Goal: Task Accomplishment & Management: Use online tool/utility

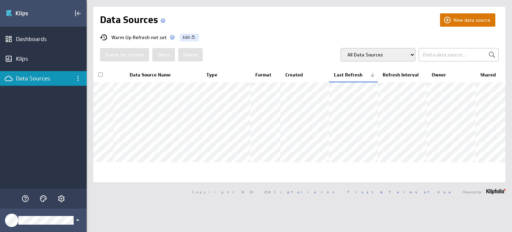
click at [471, 19] on button "New data source" at bounding box center [467, 19] width 55 height 13
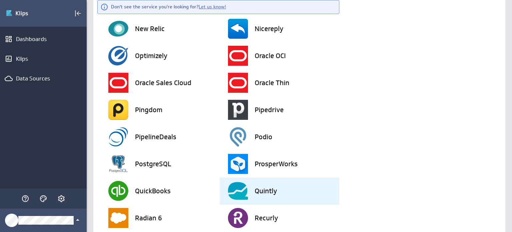
scroll to position [1151, 0]
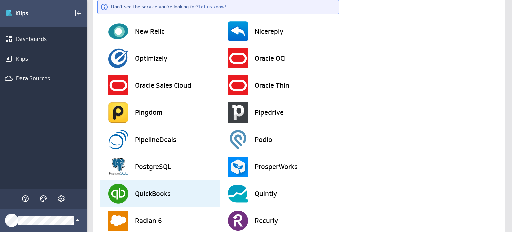
click at [162, 192] on h3 "QuickBooks" at bounding box center [153, 193] width 36 height 7
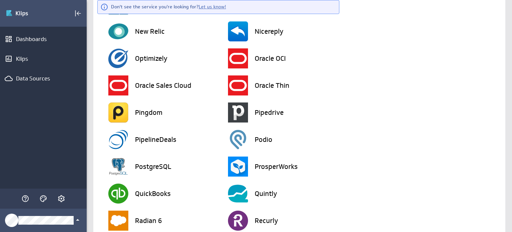
scroll to position [0, 0]
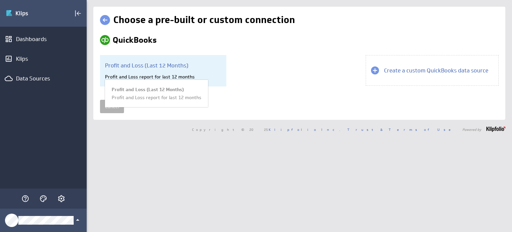
click at [206, 72] on div "Profit and Loss (Last 12 Months) Profit and Loss report for last 12 months Prof…" at bounding box center [163, 70] width 126 height 31
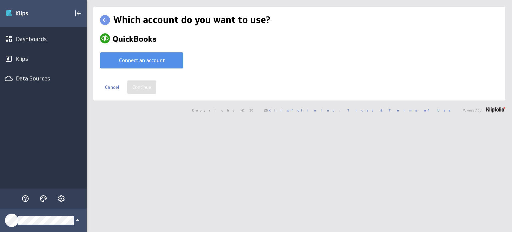
click at [106, 18] on link at bounding box center [105, 20] width 10 height 10
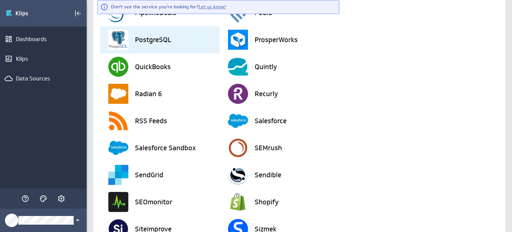
scroll to position [1281, 0]
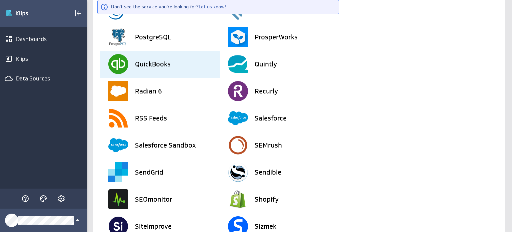
click at [153, 61] on h3 "QuickBooks" at bounding box center [153, 64] width 36 height 7
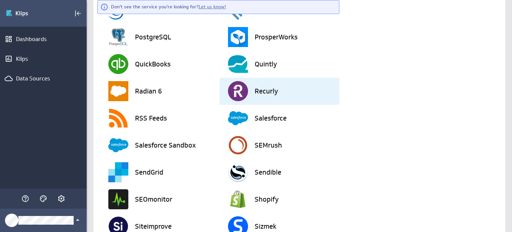
scroll to position [0, 0]
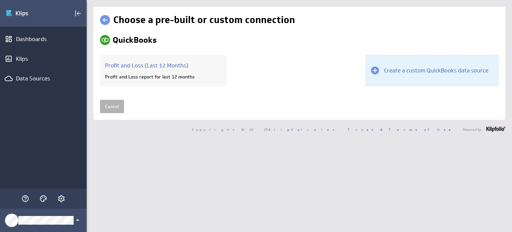
click at [408, 74] on div "Create a custom QuickBooks data source" at bounding box center [432, 70] width 133 height 31
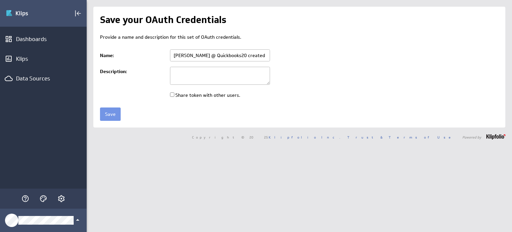
click at [205, 73] on textarea at bounding box center [220, 76] width 100 height 18
click at [173, 93] on input "Share token with other users." at bounding box center [172, 94] width 4 height 4
drag, startPoint x: 196, startPoint y: 56, endPoint x: 293, endPoint y: 57, distance: 96.7
click at [293, 57] on td "Terri @ Quickbooks20 created Oct 15, 2025 at 9:38 AM EDT" at bounding box center [333, 55] width 332 height 17
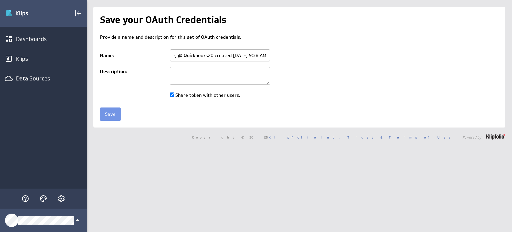
scroll to position [0, 0]
click at [241, 69] on textarea at bounding box center [220, 76] width 100 height 18
drag, startPoint x: 239, startPoint y: 52, endPoint x: 153, endPoint y: 46, distance: 85.6
click at [153, 46] on div "Provide a name and description for this set of OAuth credentials. Name: Terri @…" at bounding box center [299, 66] width 399 height 67
click at [207, 80] on textarea at bounding box center [220, 76] width 100 height 18
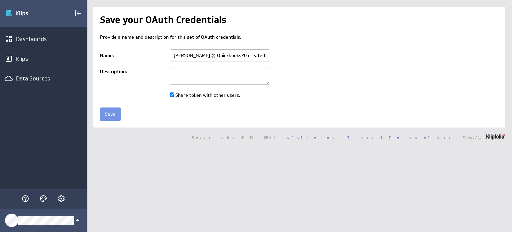
click at [173, 94] on input "Share token with other users." at bounding box center [172, 94] width 4 height 4
click at [183, 78] on textarea at bounding box center [220, 76] width 100 height 18
click at [174, 94] on input "Share token with other users." at bounding box center [172, 94] width 4 height 4
checkbox input "true"
click at [113, 113] on input "Save" at bounding box center [110, 113] width 21 height 13
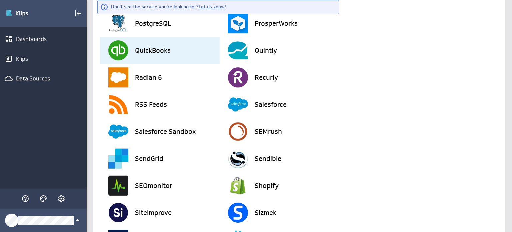
scroll to position [1247, 0]
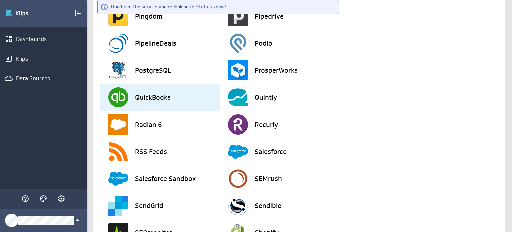
click at [154, 98] on h3 "QuickBooks" at bounding box center [153, 97] width 36 height 7
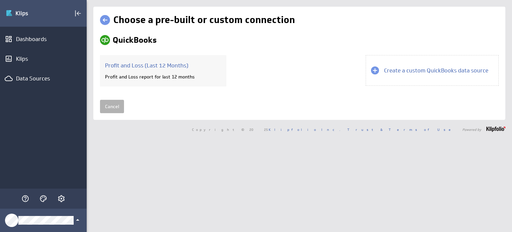
scroll to position [0, 0]
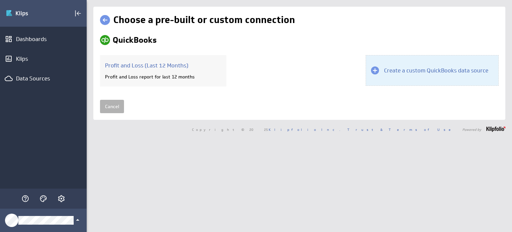
click at [411, 71] on h3 "Create a custom QuickBooks data source" at bounding box center [436, 70] width 104 height 7
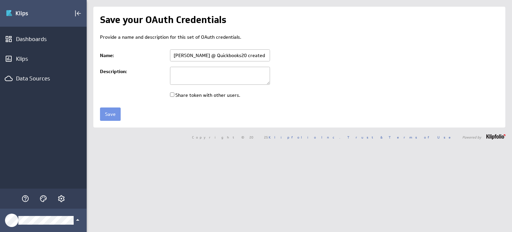
click at [213, 52] on input "[PERSON_NAME] @ Quickbooks20 created [DATE] 9:44 AM EDT" at bounding box center [220, 55] width 100 height 12
click at [215, 74] on textarea at bounding box center [220, 76] width 100 height 18
click at [172, 95] on input "Share token with other users." at bounding box center [172, 94] width 4 height 4
checkbox input "true"
click at [108, 117] on input "Save" at bounding box center [110, 113] width 21 height 13
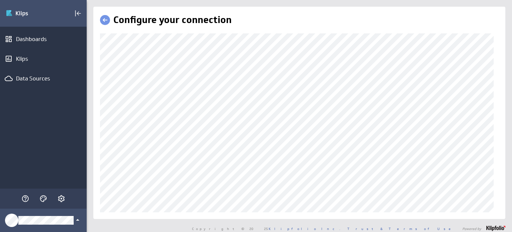
scroll to position [5, 0]
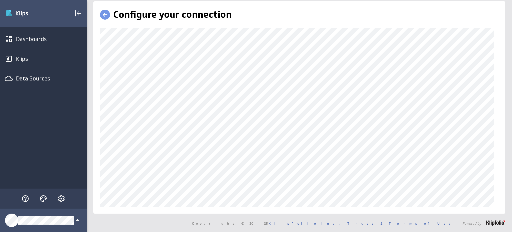
click at [95, 88] on div "Configure your connection" at bounding box center [299, 107] width 412 height 212
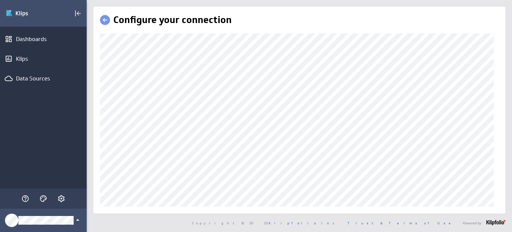
click at [87, 52] on div "Configure your connection" at bounding box center [300, 110] width 426 height 206
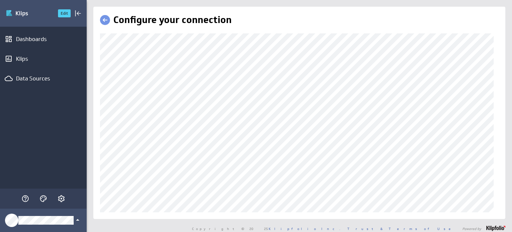
click at [48, 14] on img "Go to Dashboards" at bounding box center [29, 13] width 47 height 11
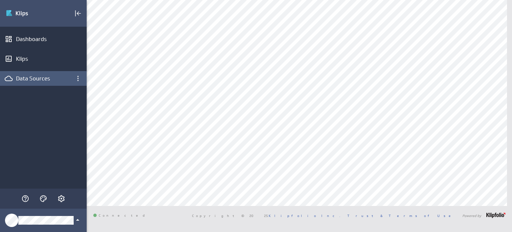
click at [28, 75] on div "Data Sources" at bounding box center [43, 78] width 55 height 7
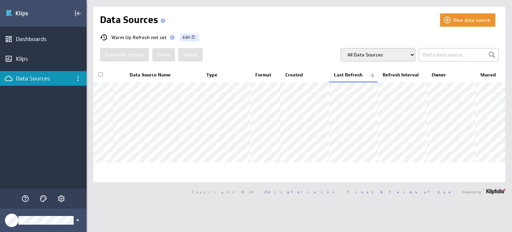
click at [370, 57] on select "All Data Sources My Data Sources All Modelled Data Sources My Modelled Data Sou…" at bounding box center [378, 54] width 75 height 13
click at [309, 30] on div "New data source Data Sources Warm Up Refresh not set Edit Queue for refresh Sha…" at bounding box center [299, 94] width 412 height 175
click at [462, 21] on button "New data source" at bounding box center [467, 19] width 55 height 13
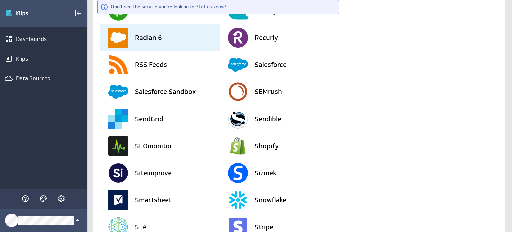
scroll to position [1267, 0]
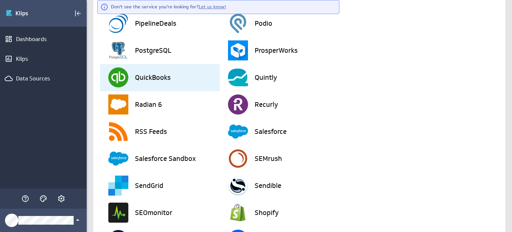
click at [155, 86] on div "QuickBooks" at bounding box center [163, 77] width 111 height 27
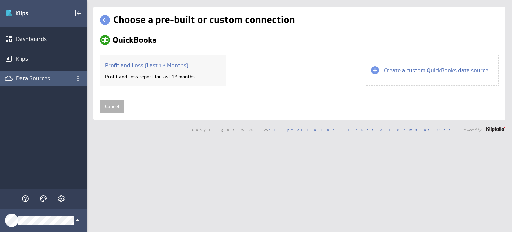
scroll to position [0, 0]
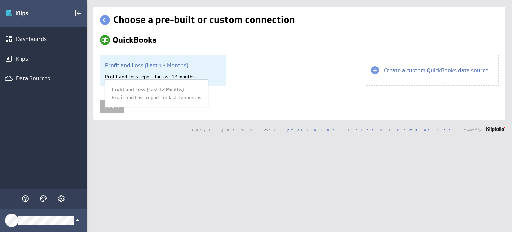
click at [178, 74] on div "Profit and Loss report for last 12 months" at bounding box center [163, 77] width 116 height 6
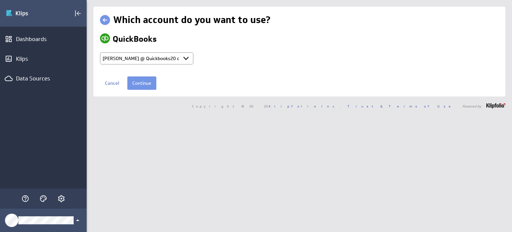
select select "75bc1d0da6393a7c33165e1f459a1c6f"
click at [106, 22] on link at bounding box center [105, 20] width 10 height 10
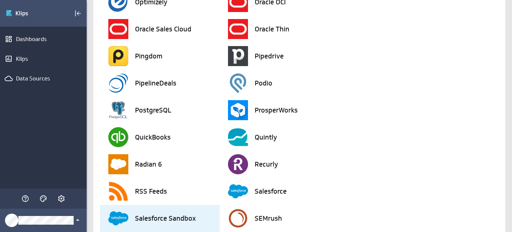
scroll to position [1267, 0]
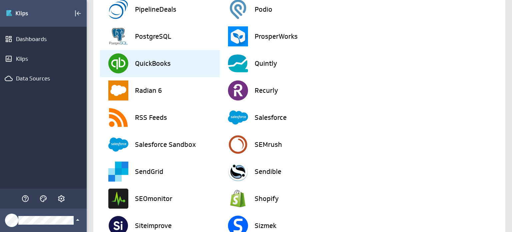
drag, startPoint x: 153, startPoint y: 66, endPoint x: 159, endPoint y: 66, distance: 6.3
click at [153, 66] on h3 "QuickBooks" at bounding box center [153, 63] width 36 height 7
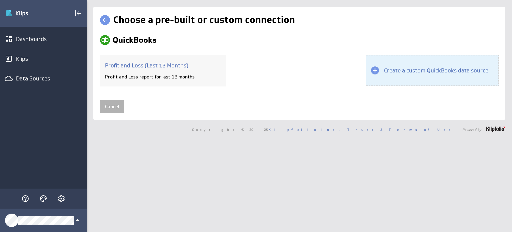
click at [405, 71] on h3 "Create a custom QuickBooks data source" at bounding box center [436, 70] width 104 height 7
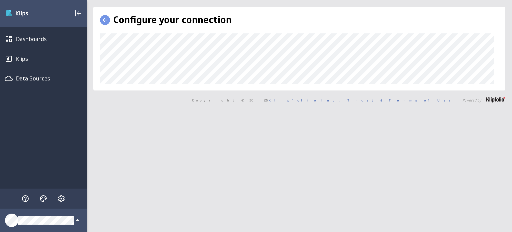
click at [210, 103] on div "Copyright © 2025 Klipfolio Inc. Trust & Terms of Use Powered by" at bounding box center [300, 99] width 426 height 19
click at [225, 95] on div "Copyright © 2025 Klipfolio Inc. Trust & Terms of Use Powered by" at bounding box center [300, 99] width 426 height 19
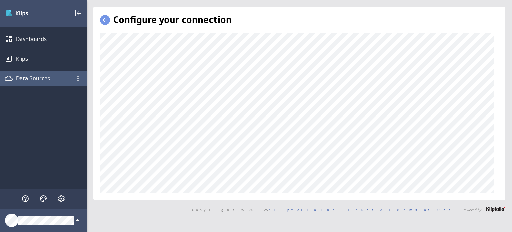
click at [60, 76] on div "(no message) Edit Dashboards Klips Data Sources Configure your connection" at bounding box center [256, 116] width 512 height 232
click at [137, 188] on div "Configure your connection" at bounding box center [299, 103] width 412 height 193
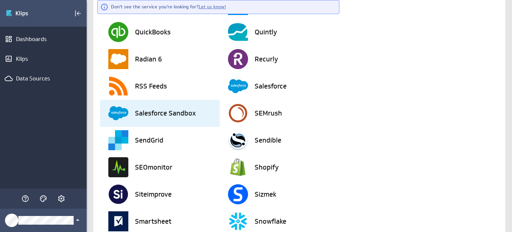
scroll to position [1247, 0]
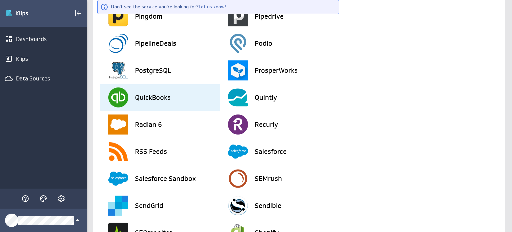
click at [165, 99] on h3 "QuickBooks" at bounding box center [153, 97] width 36 height 7
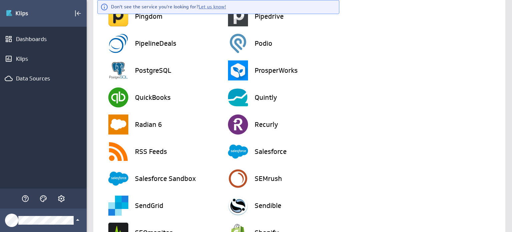
scroll to position [0, 0]
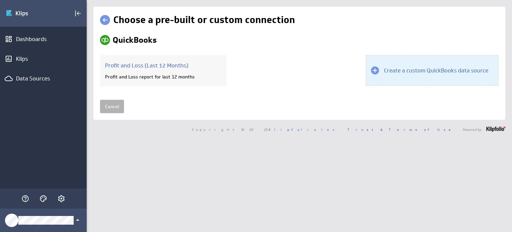
click at [412, 70] on h3 "Create a custom QuickBooks data source" at bounding box center [436, 70] width 104 height 7
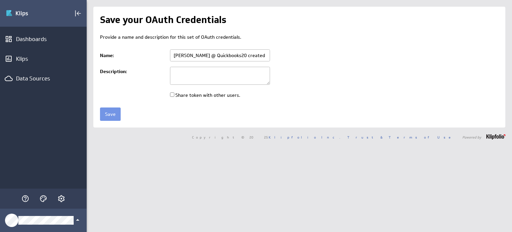
click at [220, 70] on textarea at bounding box center [220, 76] width 100 height 18
click at [111, 115] on input "Save" at bounding box center [110, 113] width 21 height 13
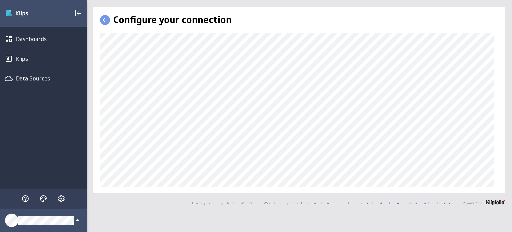
click at [142, 186] on div "Configure your connection" at bounding box center [299, 100] width 412 height 186
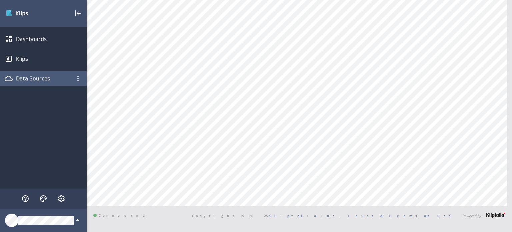
click at [36, 76] on div "Data Sources" at bounding box center [43, 78] width 55 height 7
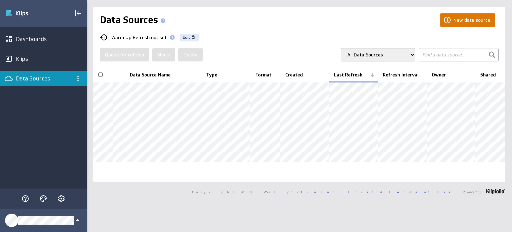
click at [460, 20] on button "New data source" at bounding box center [467, 19] width 55 height 13
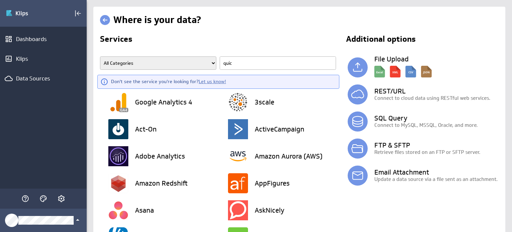
type input "quick"
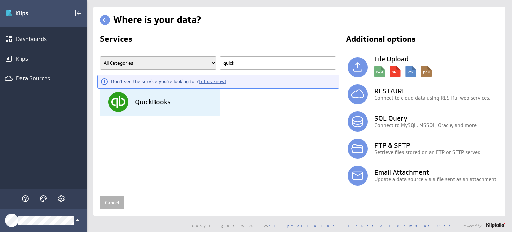
click at [164, 99] on h3 "QuickBooks" at bounding box center [153, 102] width 36 height 7
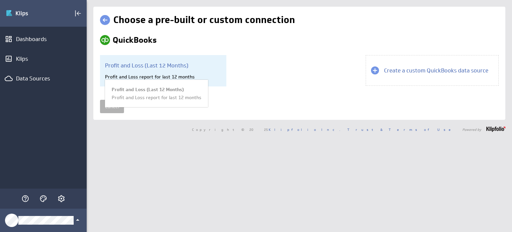
click at [144, 64] on h3 "Profit and Loss (Last 12 Months)" at bounding box center [163, 65] width 116 height 7
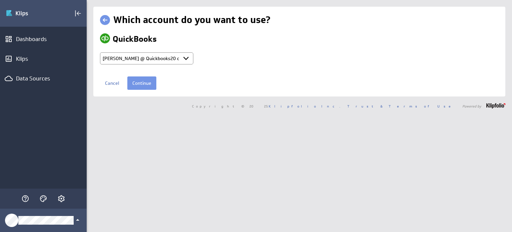
click at [147, 60] on select "Select account Terri @ Quickbooks20 created Oct 15, 2025 at 9:38 AM EDT Terri @…" at bounding box center [146, 58] width 93 height 12
select select "adf7914d6542573afbd1a1cd77537771"
click at [100, 52] on select "Select account Terri @ Quickbooks20 created Oct 15, 2025 at 9:38 AM EDT Terri @…" at bounding box center [146, 58] width 93 height 12
click at [144, 82] on input "Continue" at bounding box center [141, 82] width 29 height 13
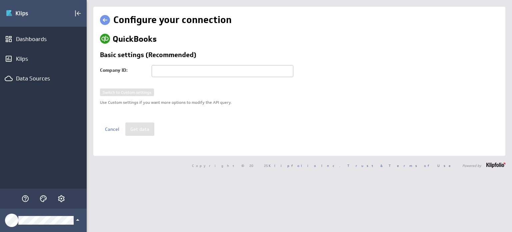
click at [183, 72] on input "text" at bounding box center [223, 71] width 142 height 12
paste input "9130 3476 8617 7406"
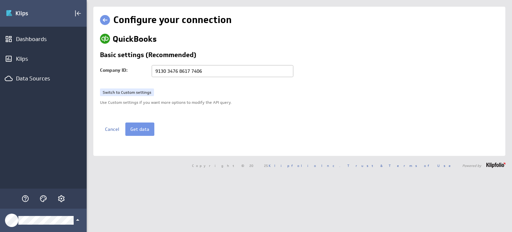
click at [167, 70] on input "9130 3476 8617 7406" at bounding box center [223, 71] width 142 height 12
click at [177, 70] on input "91303476 8617 7406" at bounding box center [223, 71] width 142 height 12
click at [179, 70] on input "91303476 8617 7406" at bounding box center [223, 71] width 142 height 12
click at [189, 71] on input "913034768617 7406" at bounding box center [223, 71] width 142 height 12
click at [191, 72] on input "913034768617 7406" at bounding box center [223, 71] width 142 height 12
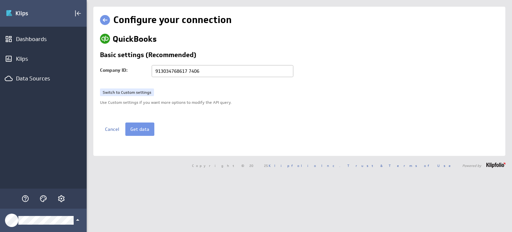
click at [190, 71] on input "913034768617 7406" at bounding box center [223, 71] width 142 height 12
type input "9130347686177406"
click at [185, 113] on div "Switch to Custom settings Use Custom settings if you want more options to modif…" at bounding box center [299, 105] width 399 height 34
click at [137, 93] on link "Switch to Custom settings" at bounding box center [127, 92] width 54 height 8
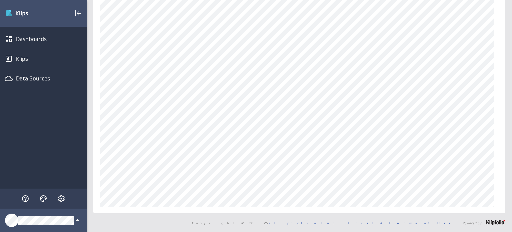
scroll to position [56, 0]
click at [97, 149] on div "Configure your connection" at bounding box center [299, 82] width 412 height 263
click at [100, 149] on div "Configure your connection" at bounding box center [299, 82] width 412 height 263
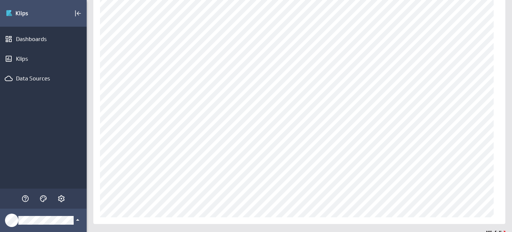
scroll to position [103, 0]
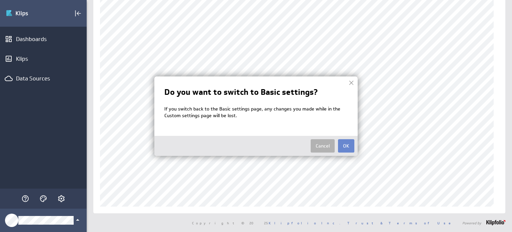
click at [344, 146] on button "OK" at bounding box center [346, 145] width 16 height 13
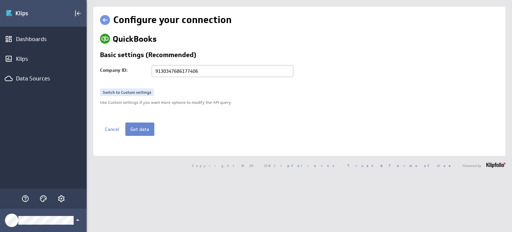
click at [137, 130] on button "Get data" at bounding box center [139, 128] width 29 height 13
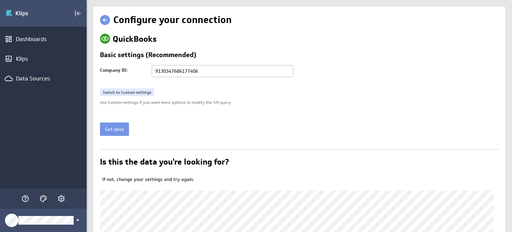
click at [106, 24] on link at bounding box center [105, 20] width 10 height 10
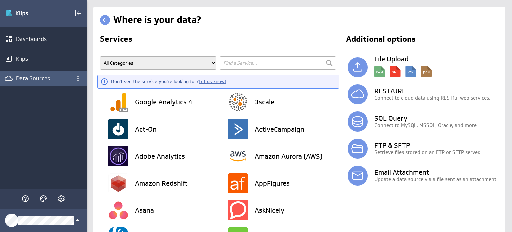
click at [43, 76] on div "Data Sources" at bounding box center [43, 78] width 55 height 7
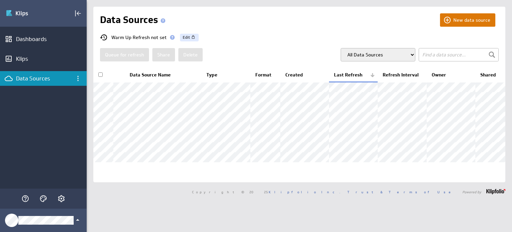
click at [461, 16] on button "New data source" at bounding box center [467, 19] width 55 height 13
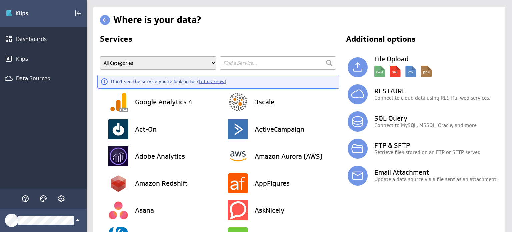
drag, startPoint x: 265, startPoint y: 62, endPoint x: 271, endPoint y: 55, distance: 9.3
click at [266, 62] on input "text" at bounding box center [278, 62] width 116 height 13
type input "quick"
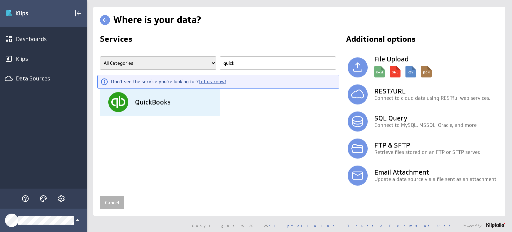
click at [169, 97] on div "QuickBooks" at bounding box center [163, 102] width 111 height 27
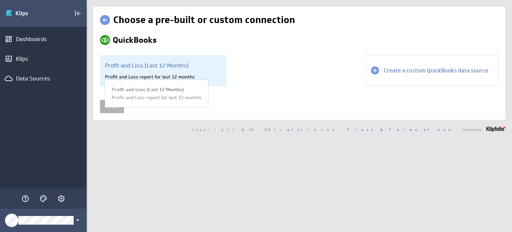
click at [131, 79] on div "Profit and Loss report for last 12 months" at bounding box center [163, 77] width 116 height 6
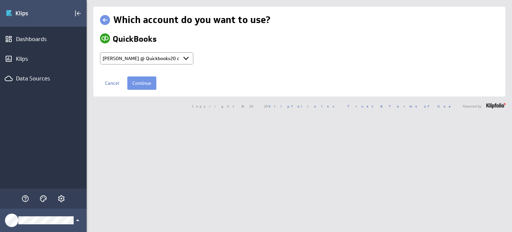
select select "adf7914d6542573afbd1a1cd77537771"
click at [138, 84] on input "Continue" at bounding box center [141, 82] width 29 height 13
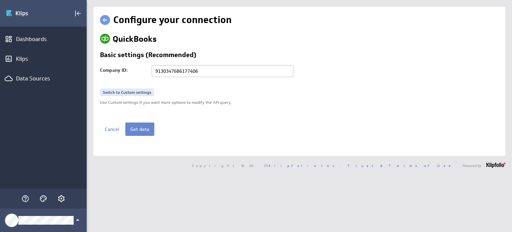
click at [141, 129] on button "Get data" at bounding box center [139, 128] width 29 height 13
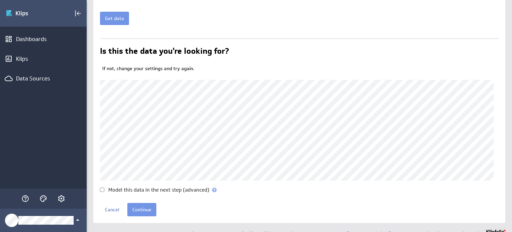
scroll to position [120, 0]
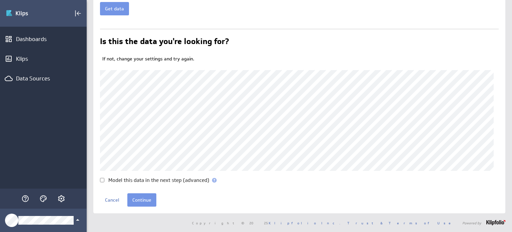
click at [120, 179] on label "Model this data in the next step (advanced)" at bounding box center [158, 179] width 101 height 5
click at [103, 180] on input "Model this data in the next step (advanced)" at bounding box center [102, 180] width 4 height 4
click at [102, 180] on input "Model this data in the next step (advanced)" at bounding box center [102, 180] width 4 height 4
drag, startPoint x: 100, startPoint y: 179, endPoint x: 114, endPoint y: 184, distance: 15.4
click at [100, 179] on div "Configure your connection QuickBooks Basic settings (Recommended) Company ID: 9…" at bounding box center [299, 49] width 412 height 327
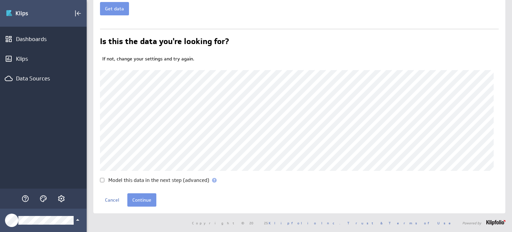
click at [101, 180] on input "Model this data in the next step (advanced)" at bounding box center [102, 180] width 4 height 4
checkbox input "true"
click at [135, 200] on input "Continue" at bounding box center [141, 199] width 29 height 13
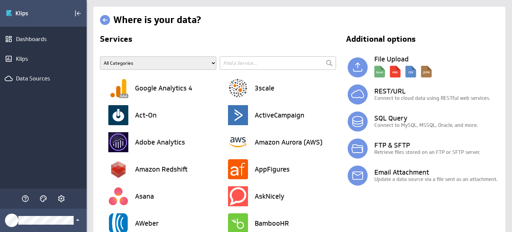
click at [245, 63] on input "text" at bounding box center [278, 62] width 116 height 13
type input "quick"
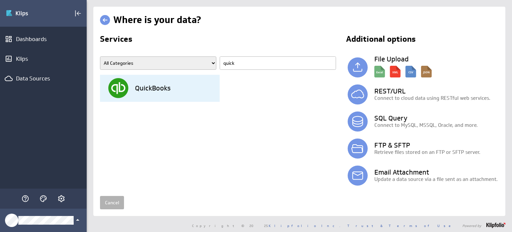
click at [157, 87] on h3 "QuickBooks" at bounding box center [153, 88] width 36 height 7
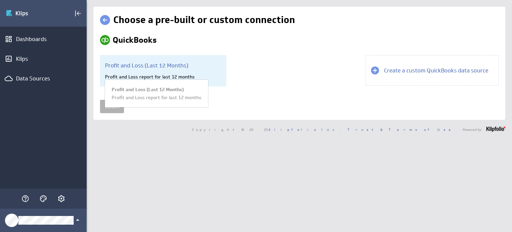
drag, startPoint x: 154, startPoint y: 70, endPoint x: 157, endPoint y: 71, distance: 4.0
click at [154, 70] on div "Profit and Loss (Last 12 Months) Profit and Loss report for last 12 months Prof…" at bounding box center [163, 70] width 126 height 31
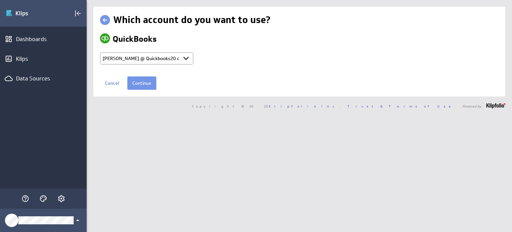
select select "adf7914d6542573afbd1a1cd77537771"
click at [135, 82] on input "Continue" at bounding box center [141, 82] width 29 height 13
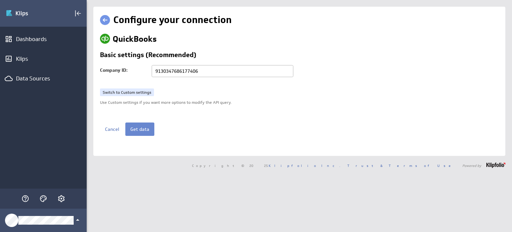
click at [140, 128] on button "Get data" at bounding box center [139, 128] width 29 height 13
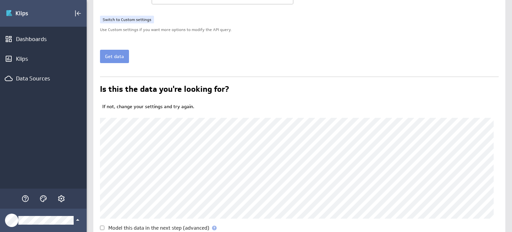
scroll to position [120, 0]
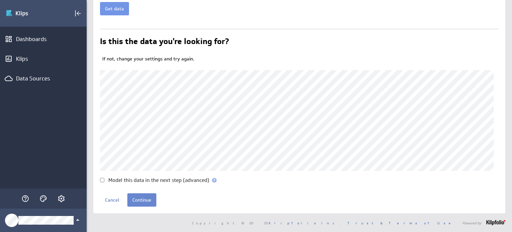
click at [137, 194] on input "Continue" at bounding box center [141, 199] width 29 height 13
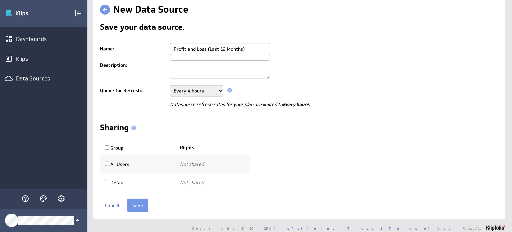
scroll to position [15, 0]
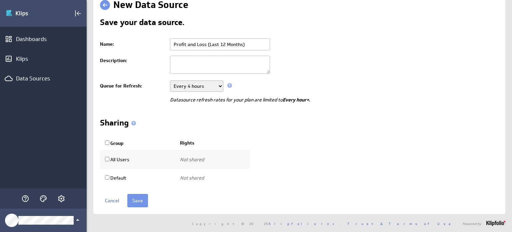
click at [209, 92] on td "Never Every minute Every 5 minutes Every 15 minutes Every 30 minutes Every hour…" at bounding box center [333, 86] width 332 height 17
click at [208, 86] on select "Never Every minute Every 5 minutes Every 15 minutes Every 30 minutes Every hour…" at bounding box center [196, 85] width 53 height 11
click at [207, 44] on input "Profit and Loss (Last 12 Months)" at bounding box center [220, 44] width 100 height 12
click at [202, 86] on select "Never Every minute Every 5 minutes Every 15 minutes Every 30 minutes Every hour…" at bounding box center [196, 85] width 53 height 11
click at [273, 147] on div "Group Rights All Users Not shared Use only Use and edit Do not share Not shared" at bounding box center [299, 161] width 399 height 51
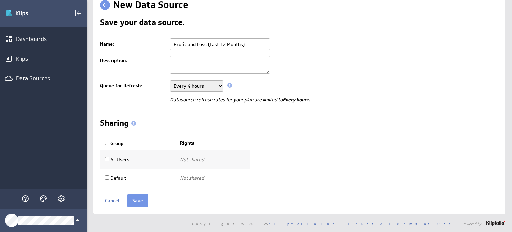
click at [211, 87] on select "Never Every minute Every 5 minutes Every 15 minutes Every 30 minutes Every hour…" at bounding box center [196, 85] width 53 height 11
click at [170, 80] on select "Never Every minute Every 5 minutes Every 15 minutes Every 30 minutes Every hour…" at bounding box center [196, 85] width 53 height 11
click at [207, 86] on select "Never Every minute Every 5 minutes Every 15 minutes Every 30 minutes Every hour…" at bounding box center [196, 85] width 53 height 11
select select "3600"
click at [170, 80] on select "Never Every minute Every 5 minutes Every 15 minutes Every 30 minutes Every hour…" at bounding box center [196, 85] width 53 height 11
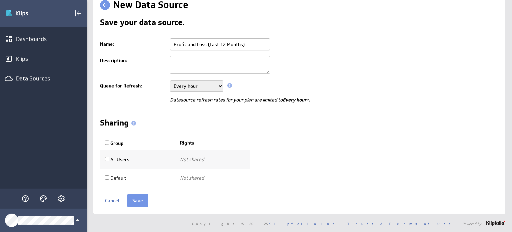
click at [107, 143] on input "Group" at bounding box center [107, 142] width 4 height 4
checkbox input "true"
select select "c54330f4e66ca99faa93fb767c42d752:use"
checkbox input "true"
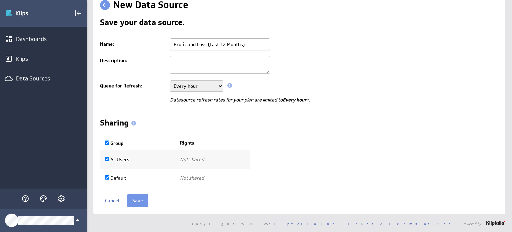
select select "296fb6008789f389b75adf471ed91a62:use"
click at [107, 178] on input "Default" at bounding box center [107, 177] width 4 height 4
checkbox input "false"
click at [108, 177] on input "Default" at bounding box center [107, 177] width 4 height 4
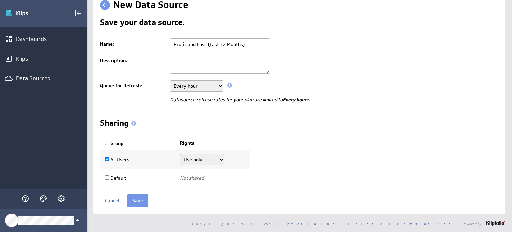
checkbox input "true"
select select "296fb6008789f389b75adf471ed91a62:use"
click at [191, 175] on select "Use only Use and edit Do not share" at bounding box center [202, 177] width 44 height 11
drag, startPoint x: 223, startPoint y: 163, endPoint x: 211, endPoint y: 159, distance: 11.9
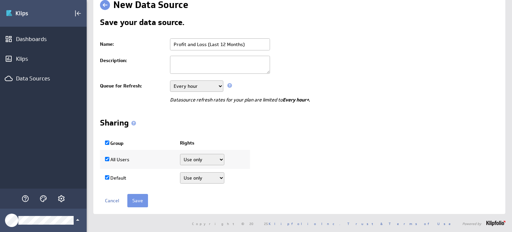
click at [223, 163] on select "Use only Use and edit Do not share" at bounding box center [202, 159] width 44 height 11
click at [203, 157] on select "Use only Use and edit Do not share" at bounding box center [202, 159] width 44 height 11
click at [203, 160] on select "Use only Use and edit Do not share" at bounding box center [202, 159] width 44 height 11
click at [241, 162] on td "Not shared Use only Use and edit Do not share" at bounding box center [212, 159] width 75 height 19
click at [208, 161] on select "Use only Use and edit Do not share" at bounding box center [202, 159] width 44 height 11
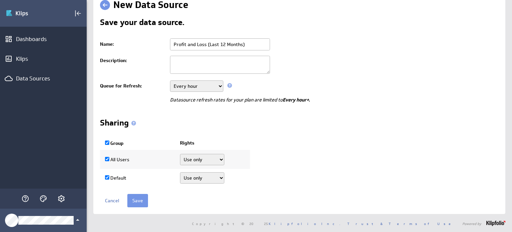
click at [262, 149] on div "Group Rights All Users Not shared Use only Use and edit Do not share Not shared" at bounding box center [299, 161] width 399 height 51
click at [207, 157] on select "Use only Use and edit Do not share" at bounding box center [202, 159] width 44 height 11
click at [180, 154] on select "Use only Use and edit Do not share" at bounding box center [202, 159] width 44 height 11
click at [208, 160] on select "Use only Use and edit Do not share" at bounding box center [202, 159] width 44 height 11
select select "c54330f4e66ca99faa93fb767c42d752:use"
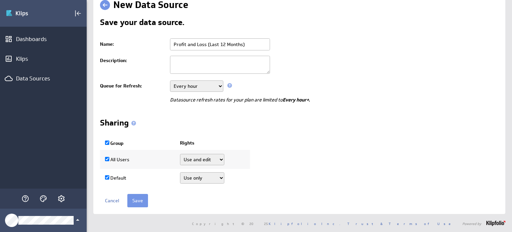
click at [180, 154] on select "Use only Use and edit Do not share" at bounding box center [202, 159] width 44 height 11
click at [106, 143] on input "Group" at bounding box center [107, 142] width 4 height 4
checkbox input "false"
select select "c54330f4e66ca99faa93fb767c42d752:0"
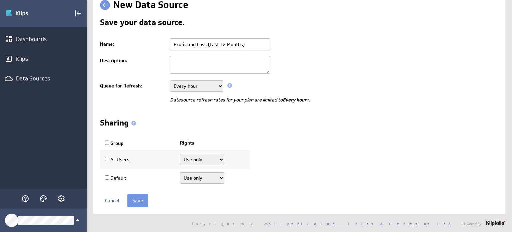
checkbox input "false"
select select "296fb6008789f389b75adf471ed91a62:0"
click at [105, 141] on input "Group" at bounding box center [107, 142] width 4 height 4
checkbox input "true"
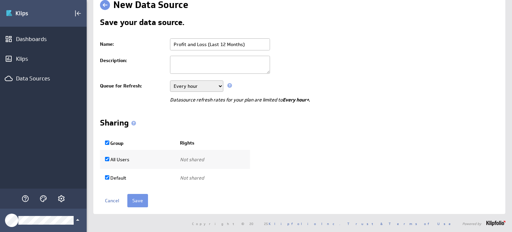
select select "c54330f4e66ca99faa93fb767c42d752:use"
checkbox input "true"
select select "296fb6008789f389b75adf471ed91a62:use"
click at [198, 158] on select "Use only Use and edit Do not share" at bounding box center [202, 159] width 44 height 11
click at [199, 158] on select "Use only Use and edit Do not share" at bounding box center [202, 159] width 44 height 11
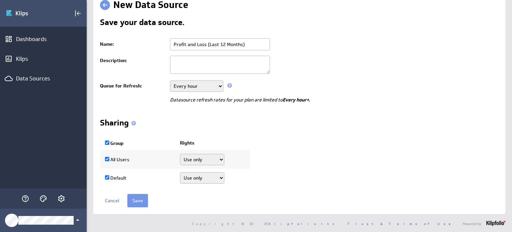
click at [204, 175] on select "Use only Use and edit Do not share" at bounding box center [202, 177] width 44 height 11
drag, startPoint x: 316, startPoint y: 170, endPoint x: 264, endPoint y: 179, distance: 52.9
click at [316, 170] on div "Group Rights All Users Not shared Use only Use and edit Do not share Not shared" at bounding box center [299, 161] width 399 height 51
click at [137, 200] on input "Save" at bounding box center [137, 200] width 21 height 13
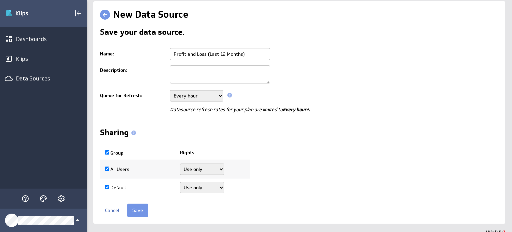
scroll to position [0, 0]
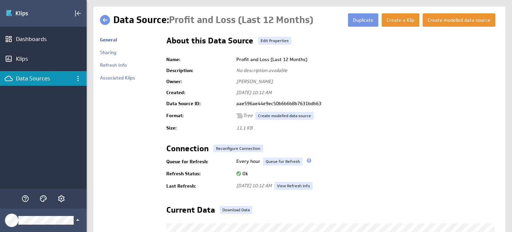
click at [286, 102] on td "aae596ae44e9ec50b6b6b8b7631bdb63" at bounding box center [366, 103] width 266 height 11
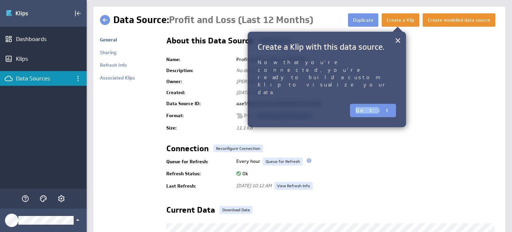
click at [286, 102] on div "× Create a Klip with this data source. Now that you're connected, you're ready …" at bounding box center [327, 79] width 158 height 95
click at [398, 40] on button "×" at bounding box center [398, 40] width 6 height 13
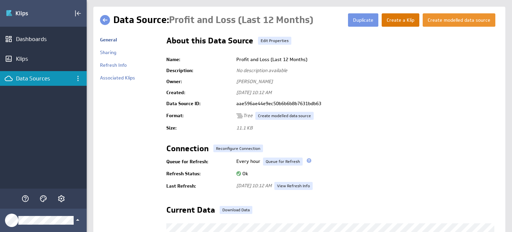
click at [390, 20] on button "Create a Klip" at bounding box center [401, 19] width 38 height 13
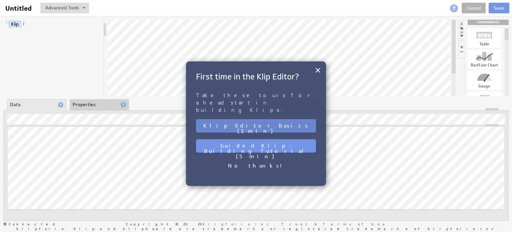
click at [279, 119] on button "Klip Editor Basics (1 min)" at bounding box center [256, 125] width 120 height 13
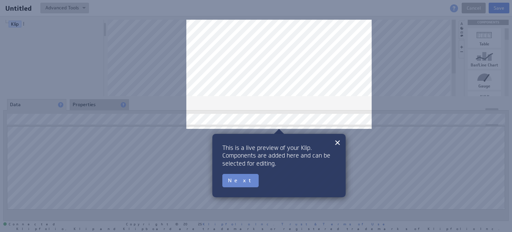
click at [233, 181] on button "Next" at bounding box center [240, 180] width 36 height 13
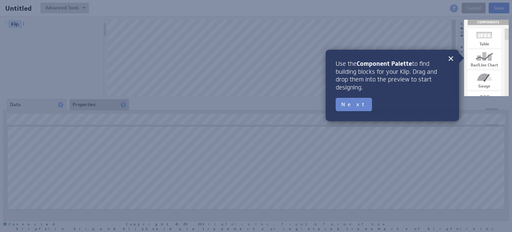
click at [347, 105] on button "Next" at bounding box center [354, 104] width 36 height 13
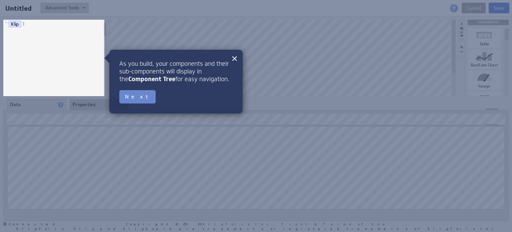
click at [134, 95] on button "Next" at bounding box center [137, 96] width 36 height 13
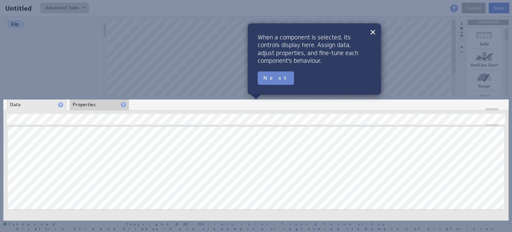
click at [268, 79] on button "Next" at bounding box center [276, 77] width 36 height 13
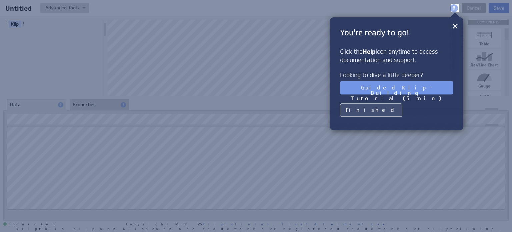
click at [364, 110] on button "Finished" at bounding box center [371, 109] width 62 height 13
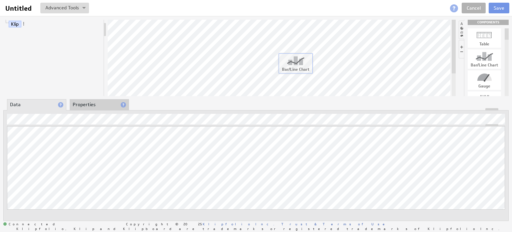
drag, startPoint x: 488, startPoint y: 55, endPoint x: 297, endPoint y: 58, distance: 191.1
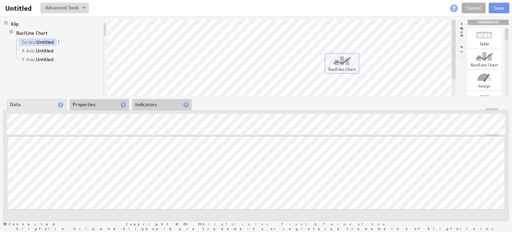
drag, startPoint x: 488, startPoint y: 60, endPoint x: 313, endPoint y: 62, distance: 175.1
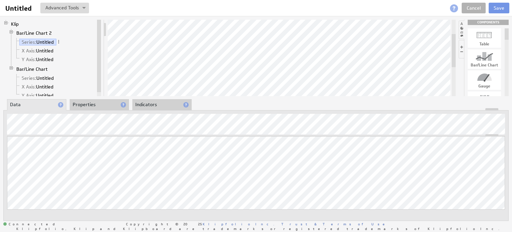
click at [113, 101] on li "Properties" at bounding box center [99, 104] width 59 height 11
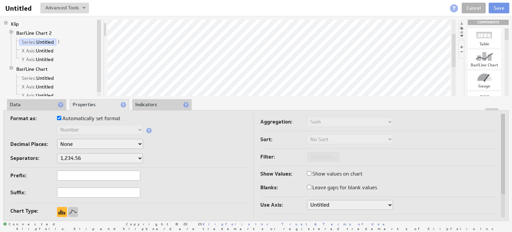
click at [152, 104] on li "Indicators" at bounding box center [161, 104] width 59 height 11
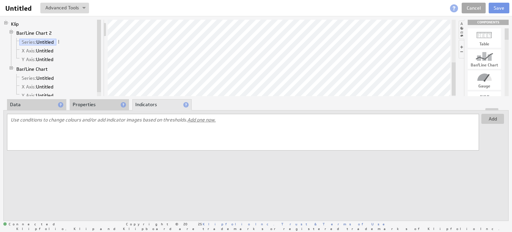
click at [474, 8] on link "Cancel" at bounding box center [474, 8] width 24 height 11
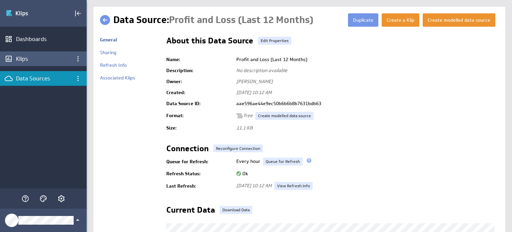
click at [25, 57] on div "Klips" at bounding box center [43, 58] width 55 height 7
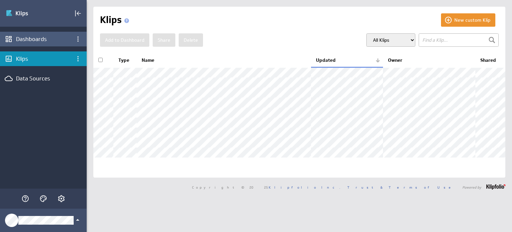
click at [19, 33] on div "Dashboards" at bounding box center [43, 39] width 87 height 15
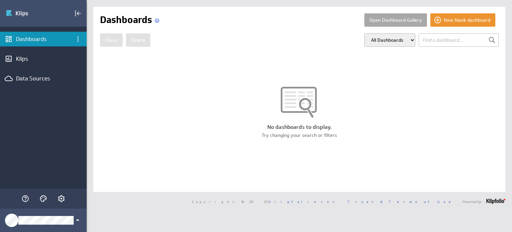
click at [399, 23] on button "Open Dashboard Gallery" at bounding box center [396, 19] width 63 height 13
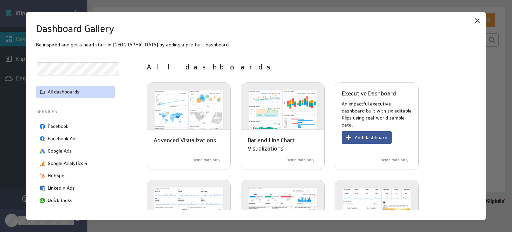
click at [363, 135] on span "Add dashboard" at bounding box center [371, 137] width 33 height 6
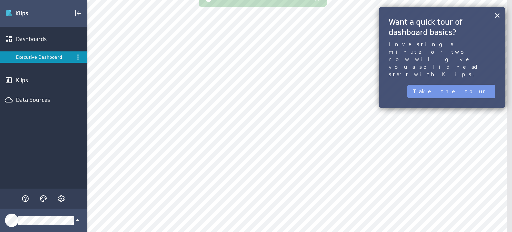
scroll to position [33, 0]
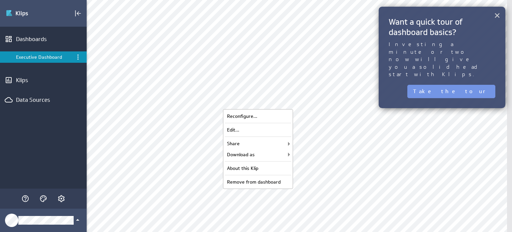
click at [496, 16] on button "×" at bounding box center [497, 15] width 6 height 13
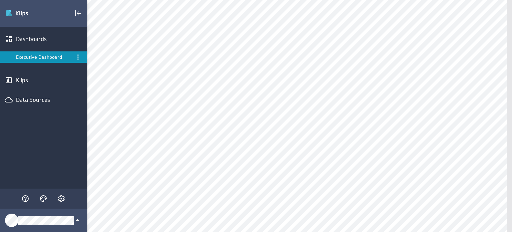
scroll to position [0, 0]
click at [42, 102] on div "Data Sources" at bounding box center [43, 99] width 55 height 7
